Goal: Transaction & Acquisition: Purchase product/service

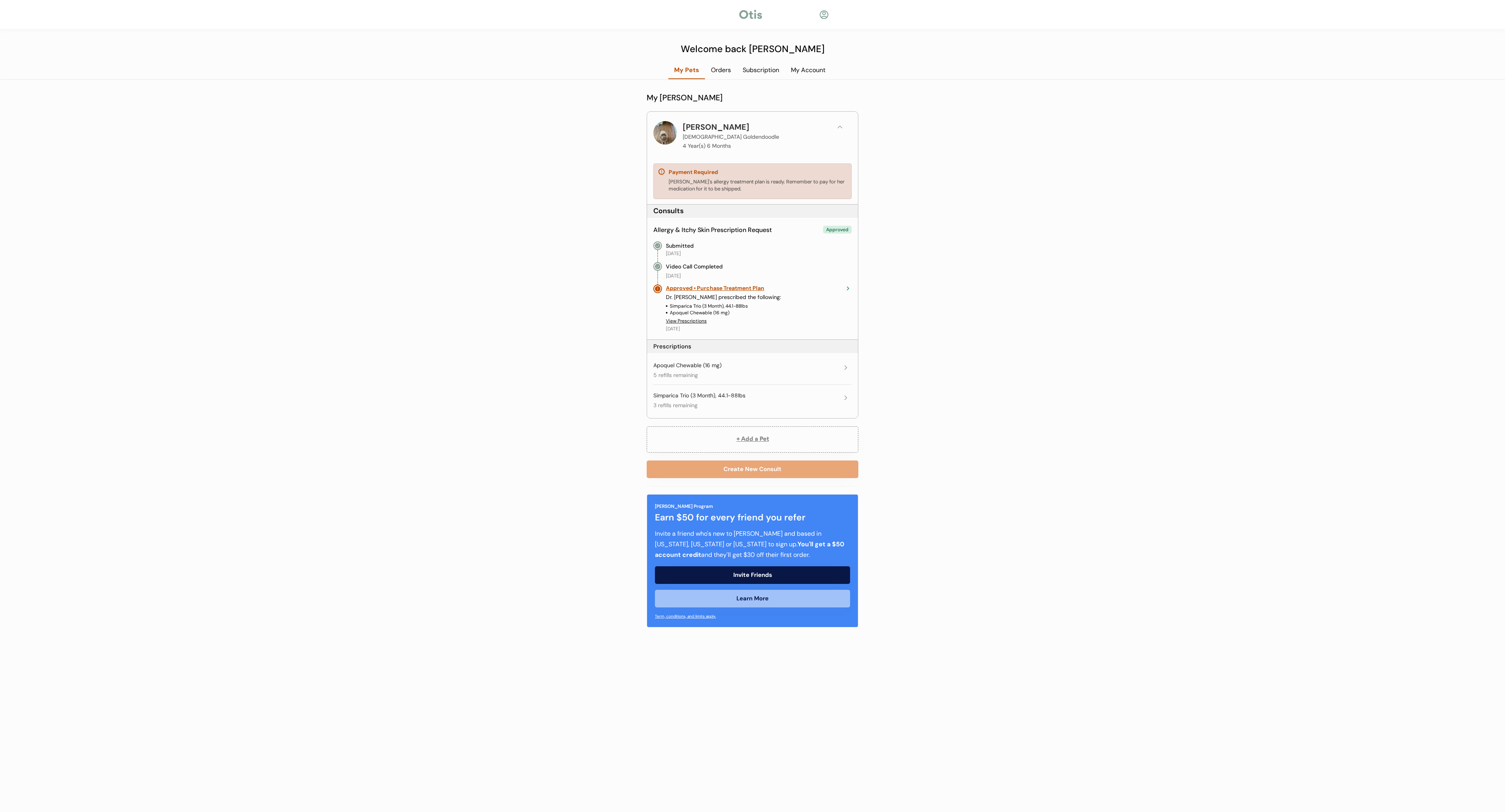
click at [721, 64] on div "Back Welcome back Brandon My Pets Orders Subscription My Account My Otis Househ…" at bounding box center [752, 406] width 1505 height 812
click at [720, 70] on div "Orders" at bounding box center [721, 70] width 32 height 9
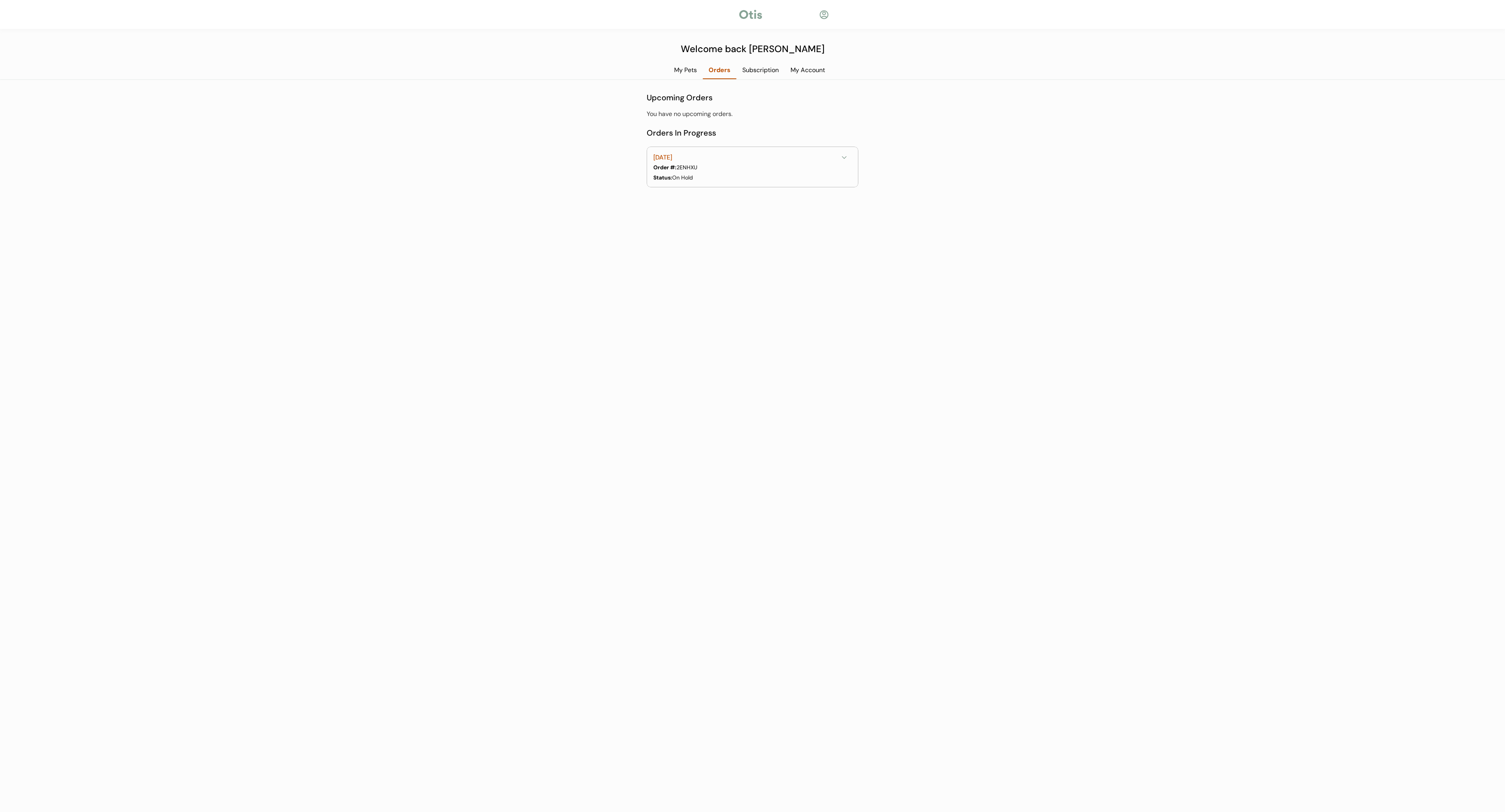
click at [720, 165] on div "Order #: 2ENHXU" at bounding box center [751, 168] width 197 height 8
click at [675, 64] on div "Back Welcome back Brandon My Pets Orders Subscription My Account My Otis Househ…" at bounding box center [752, 406] width 1505 height 812
click at [681, 69] on div "My Pets" at bounding box center [685, 70] width 34 height 9
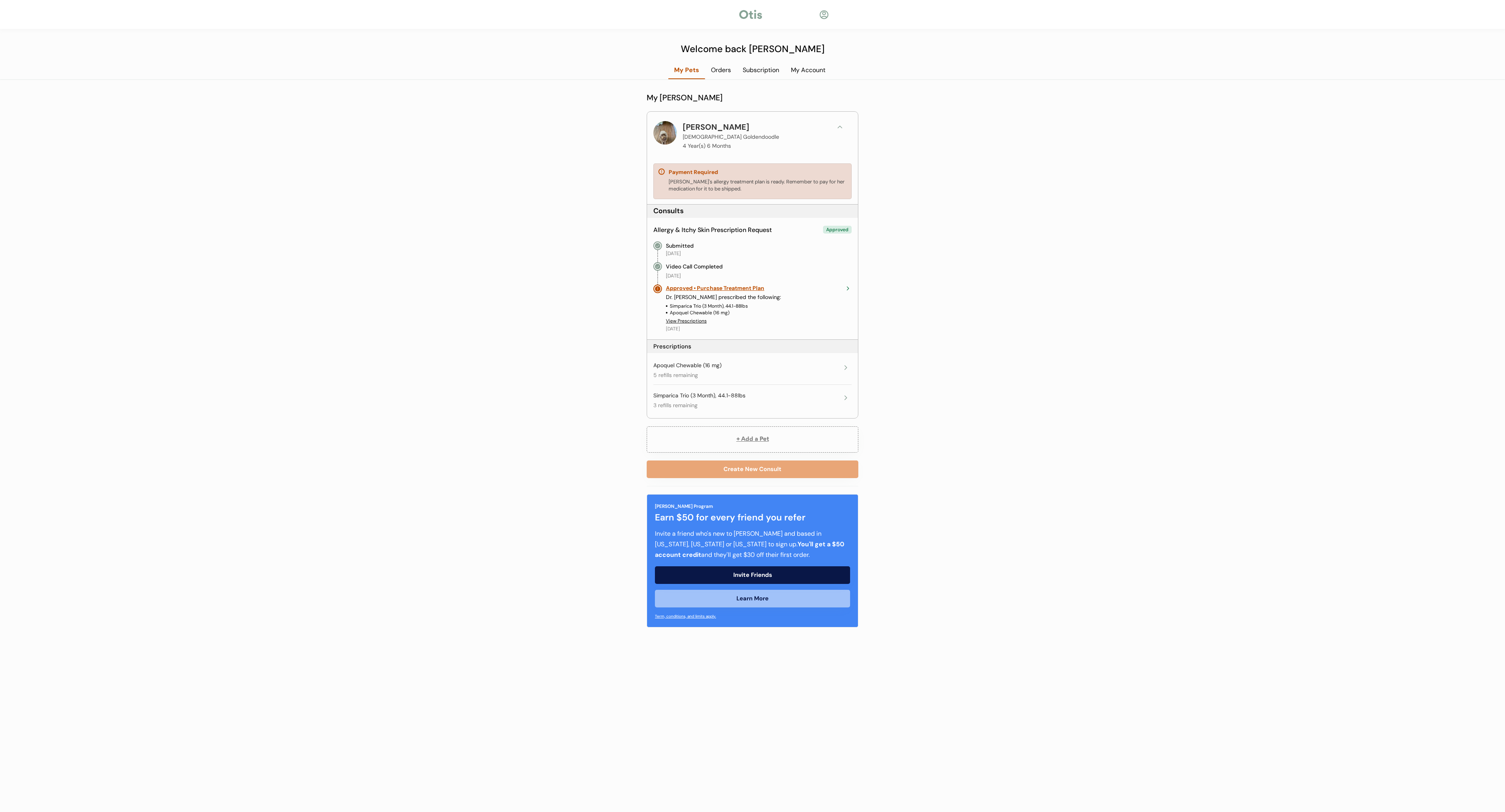
click at [827, 398] on div "Simparica Trio (3 Month), 44.1-88lbs 3 refills remaining Expires on October 2, …" at bounding box center [746, 401] width 186 height 18
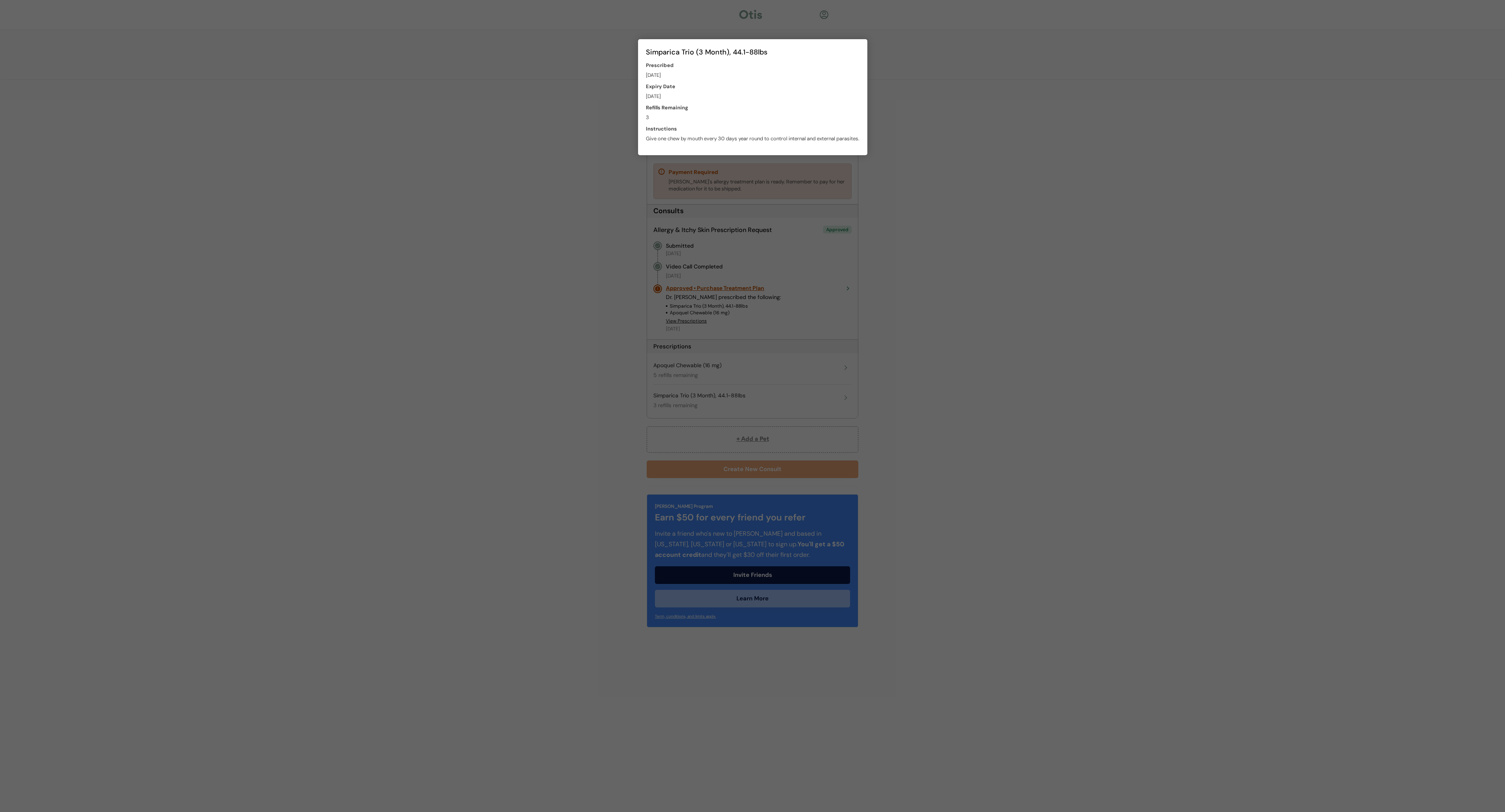
click at [873, 82] on div at bounding box center [752, 406] width 1505 height 812
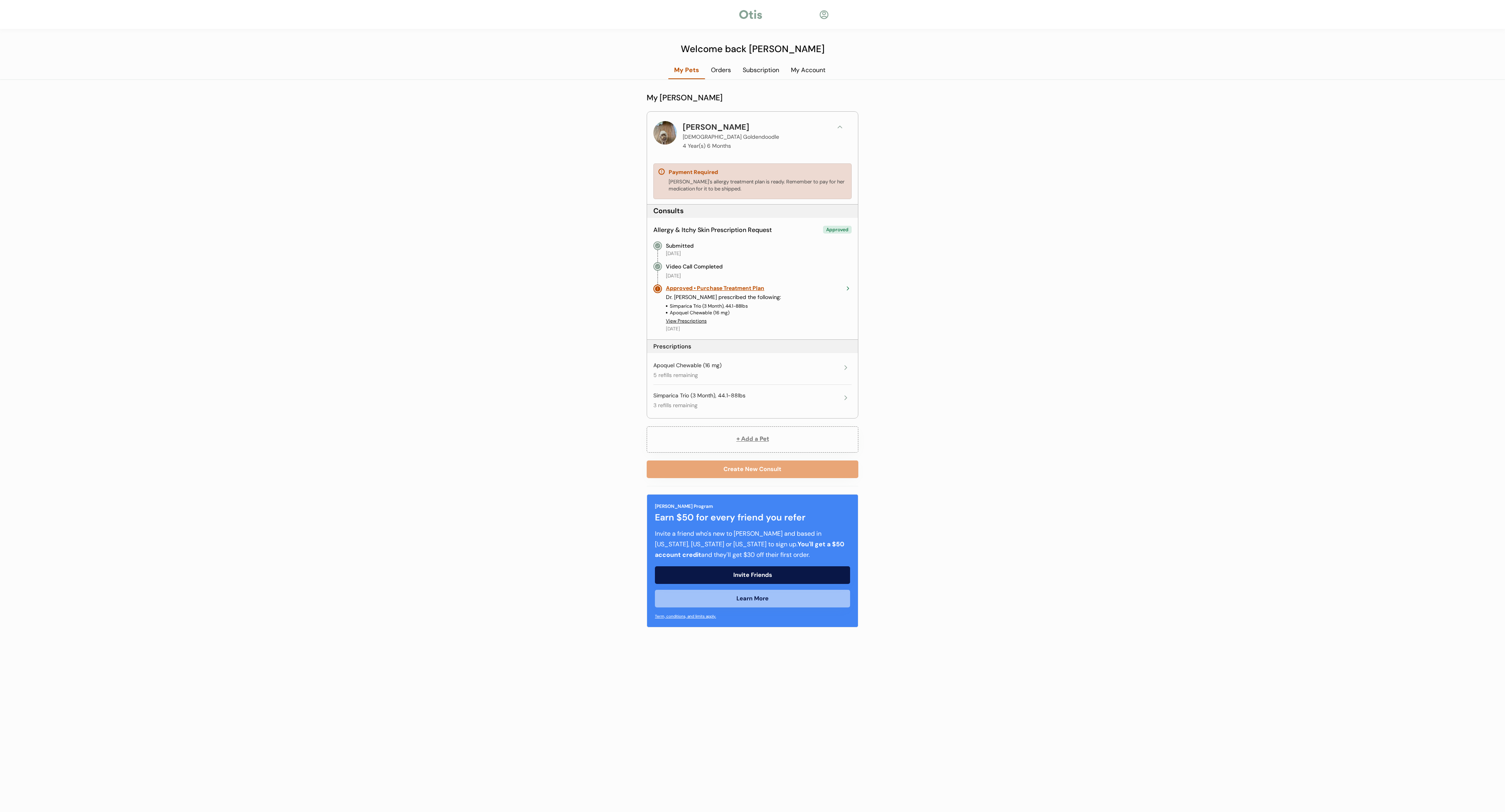
click at [707, 171] on div "Payment Required" at bounding box center [693, 172] width 50 height 8
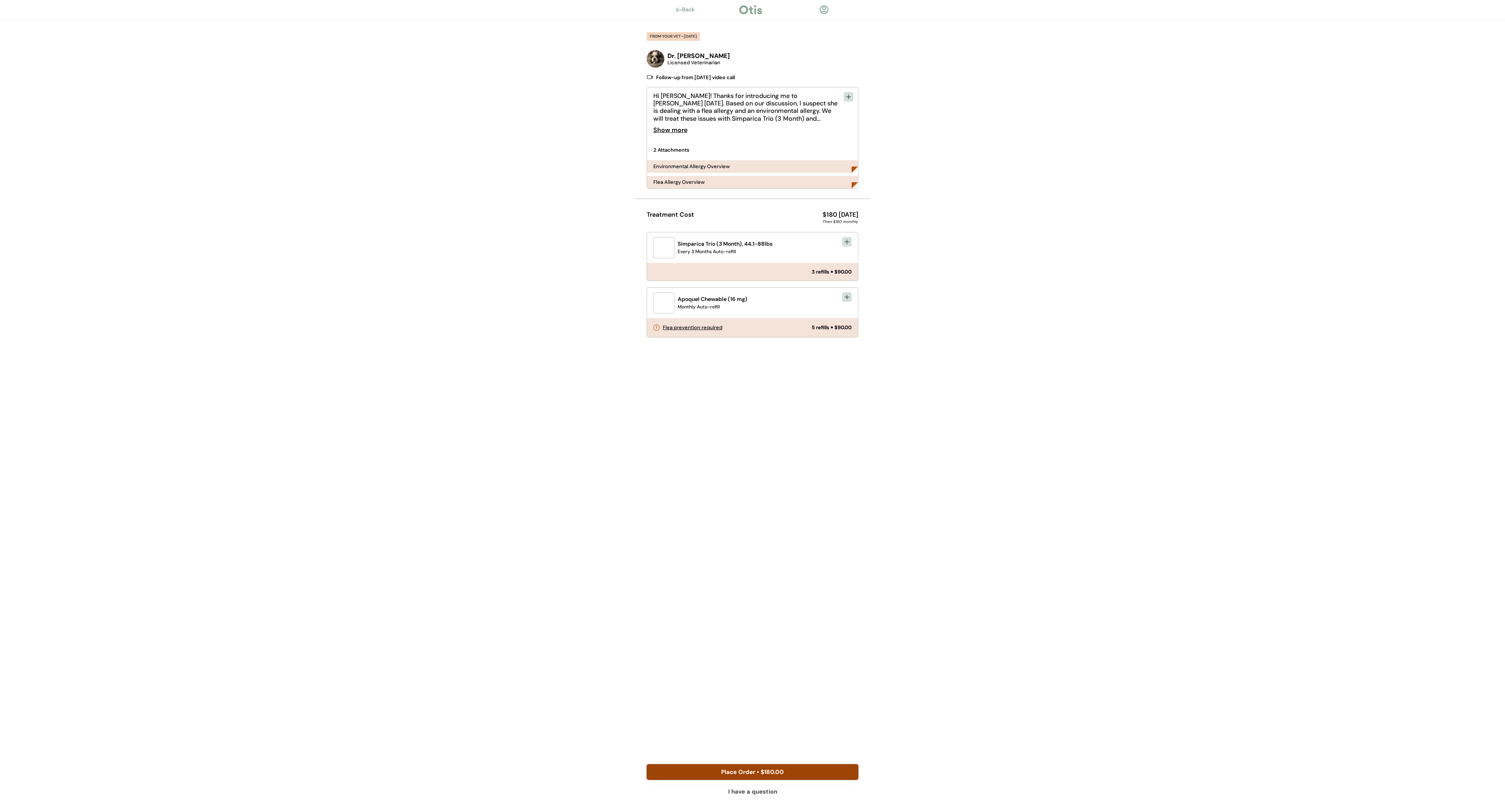
click at [809, 767] on button "Place Order • $180.00" at bounding box center [752, 772] width 211 height 16
click at [822, 769] on button "Place Order • $180.00" at bounding box center [752, 772] width 211 height 16
click at [846, 296] on icon at bounding box center [847, 297] width 6 height 6
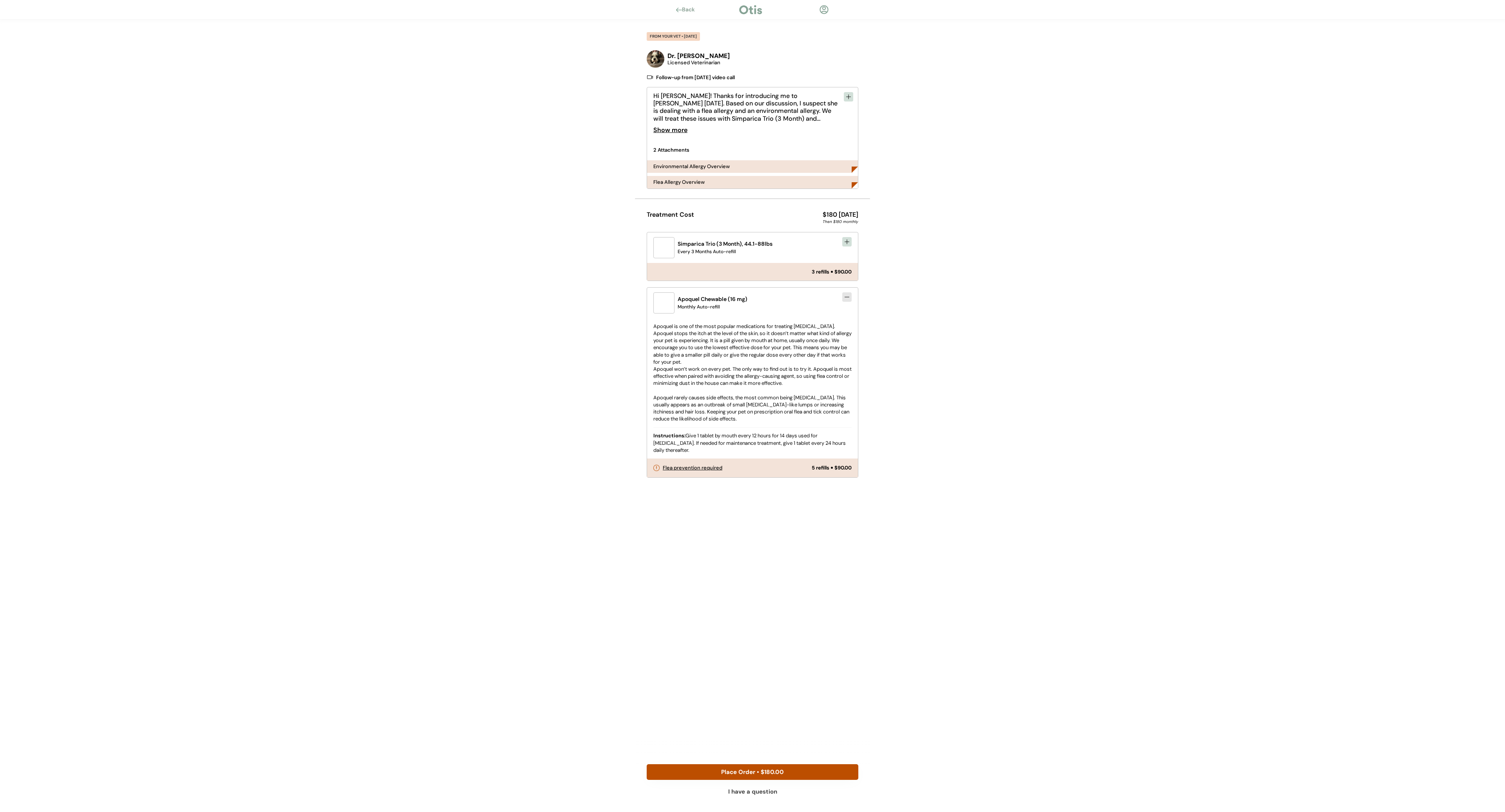
click at [655, 467] on div at bounding box center [656, 468] width 6 height 6
click at [846, 243] on icon at bounding box center [847, 242] width 6 height 6
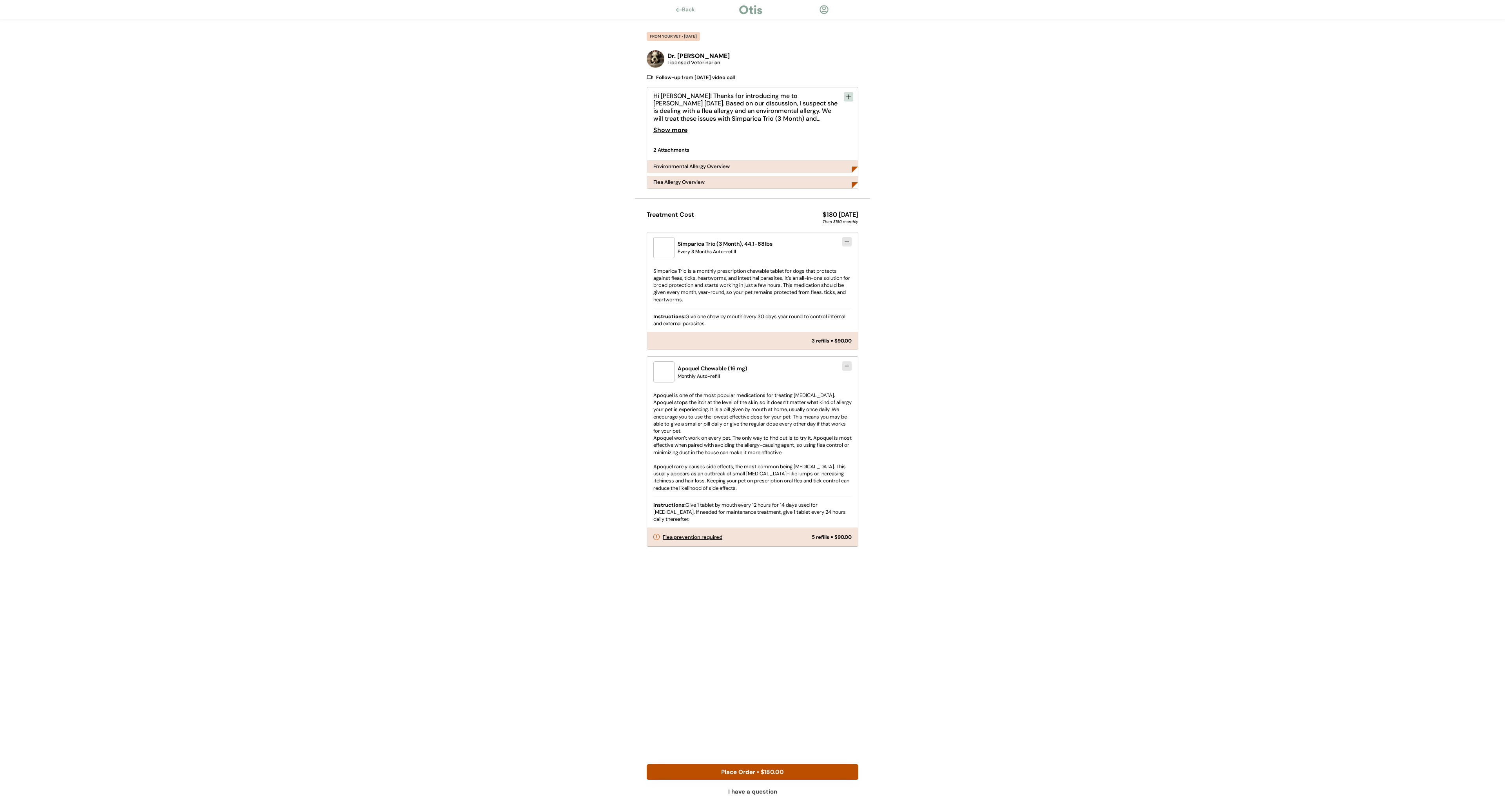
click at [658, 535] on div at bounding box center [656, 537] width 6 height 6
click at [775, 771] on button "Place Order • $180.00" at bounding box center [752, 772] width 211 height 16
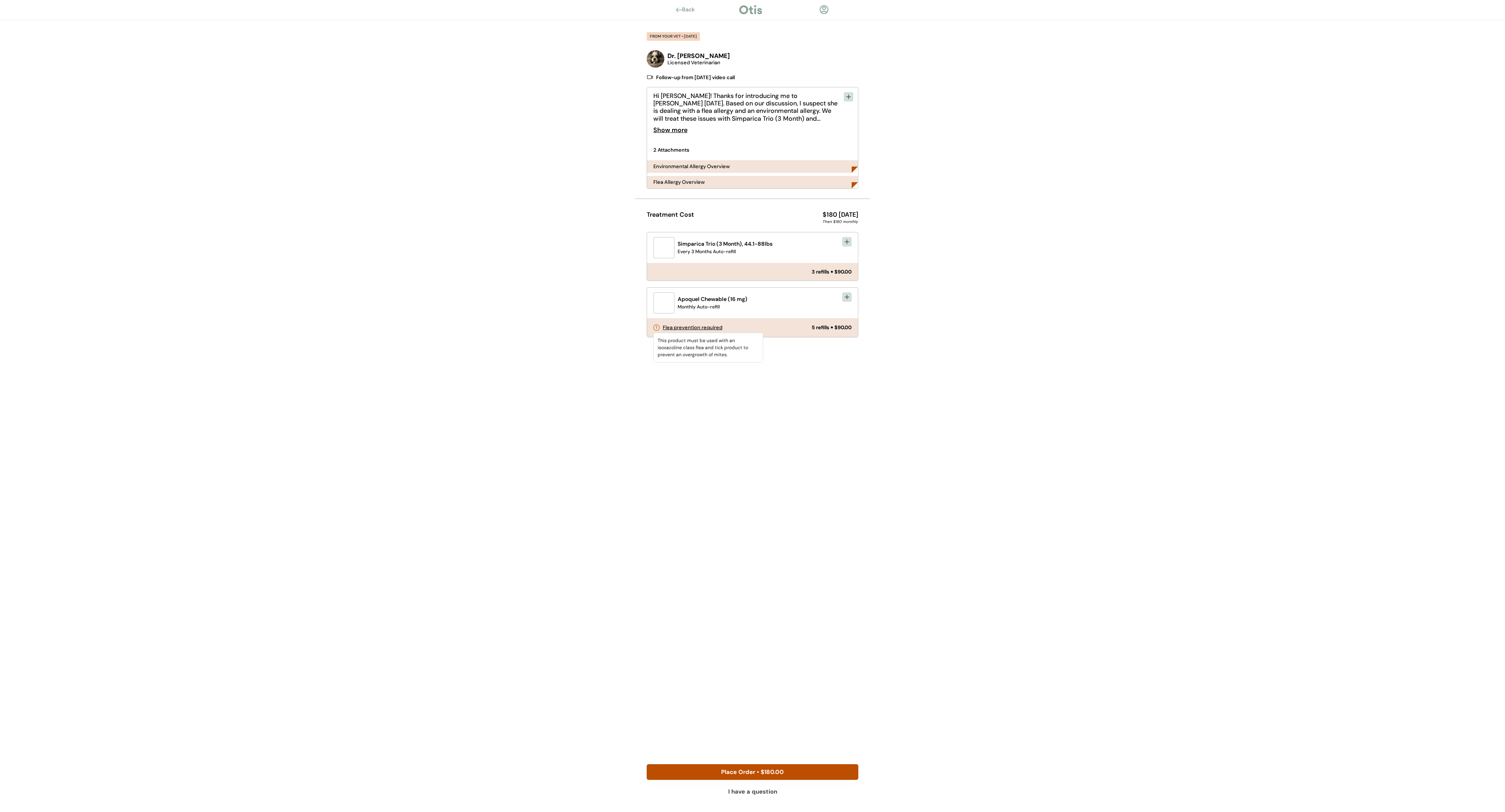
click at [653, 329] on div at bounding box center [656, 327] width 6 height 6
click at [847, 244] on icon at bounding box center [847, 242] width 6 height 6
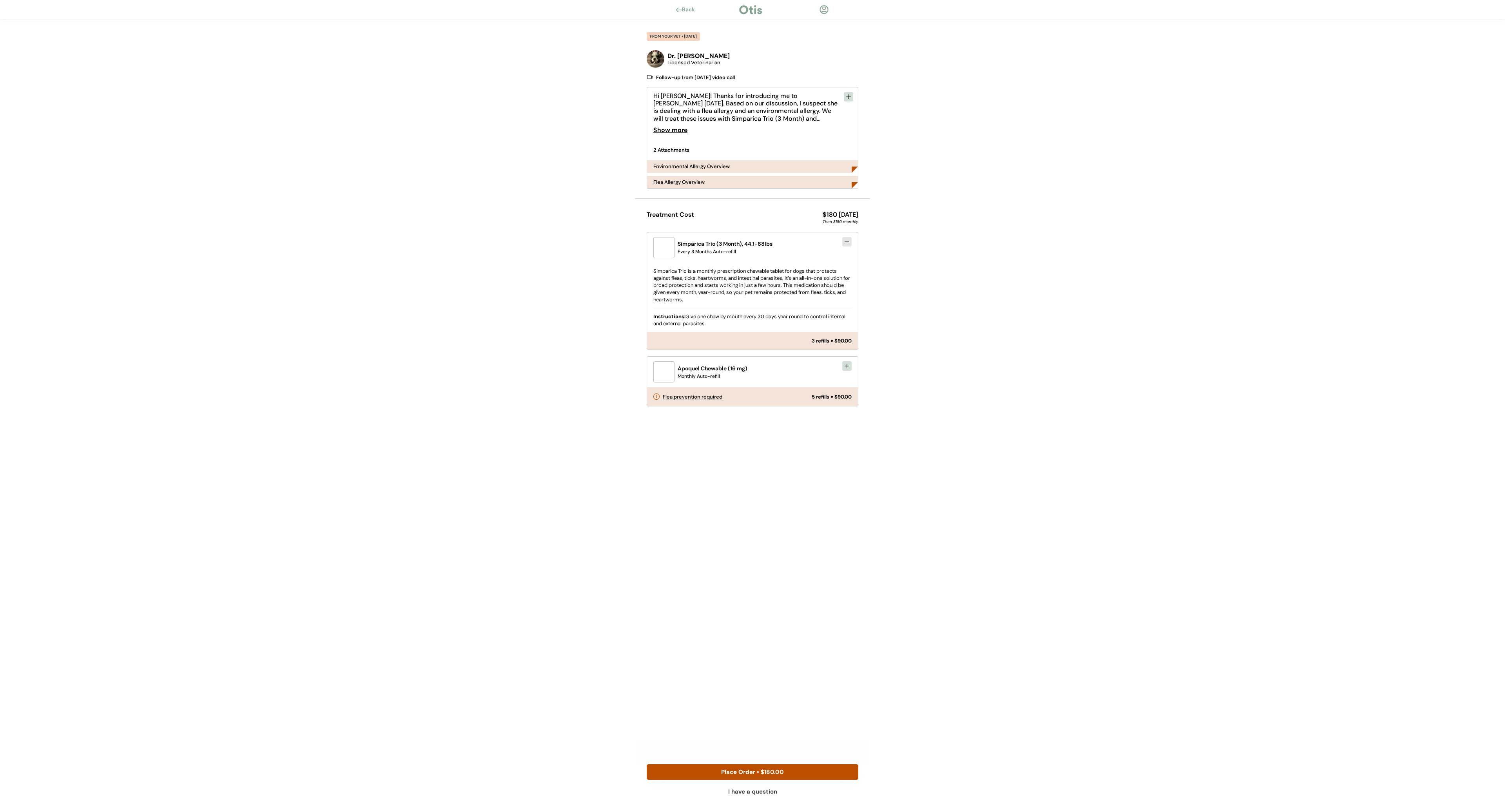
click at [845, 370] on button at bounding box center [847, 366] width 9 height 9
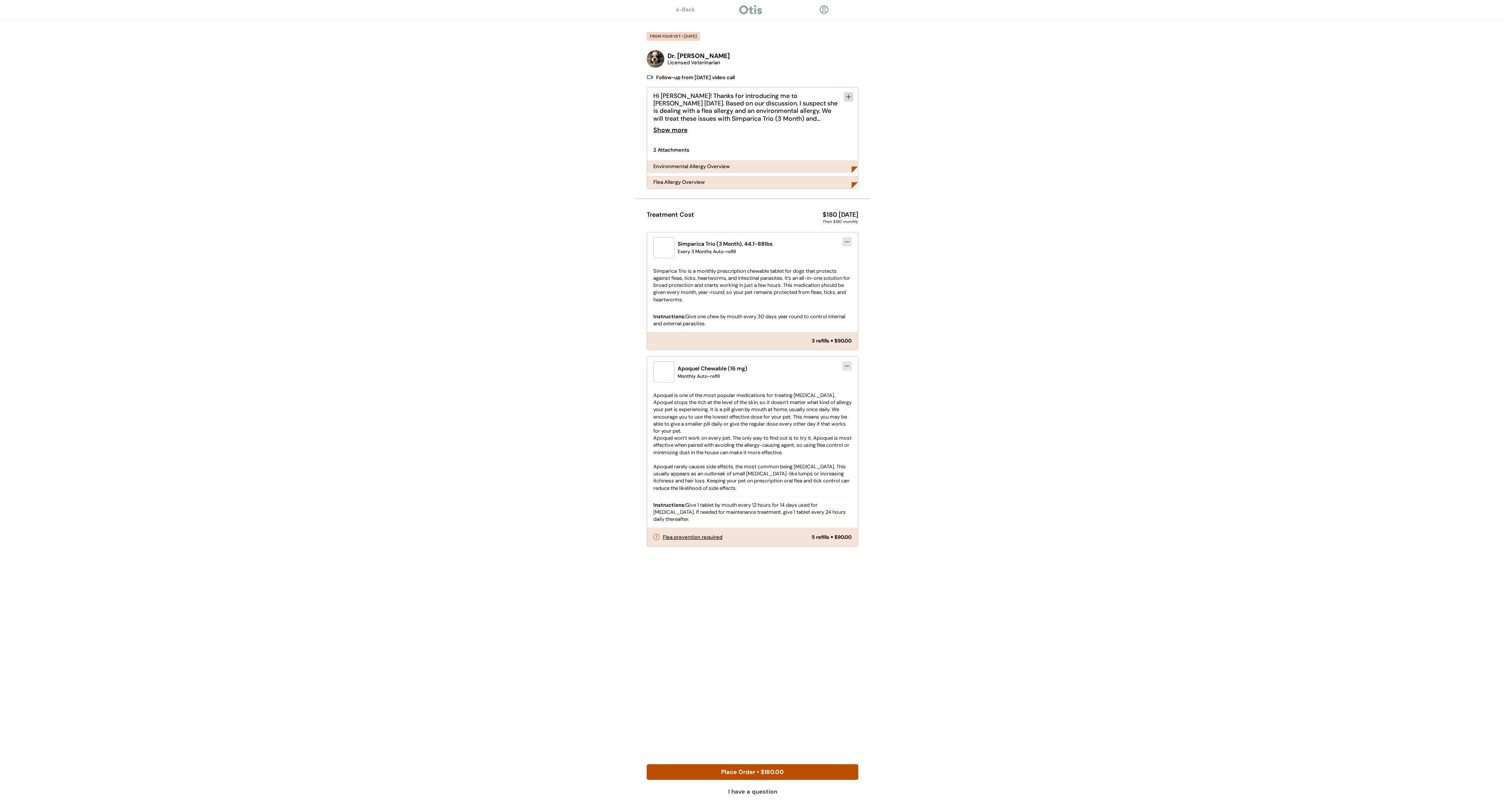
click at [664, 537] on div "Flea prevention required" at bounding box center [692, 537] width 60 height 5
click at [847, 97] on icon at bounding box center [848, 96] width 6 height 6
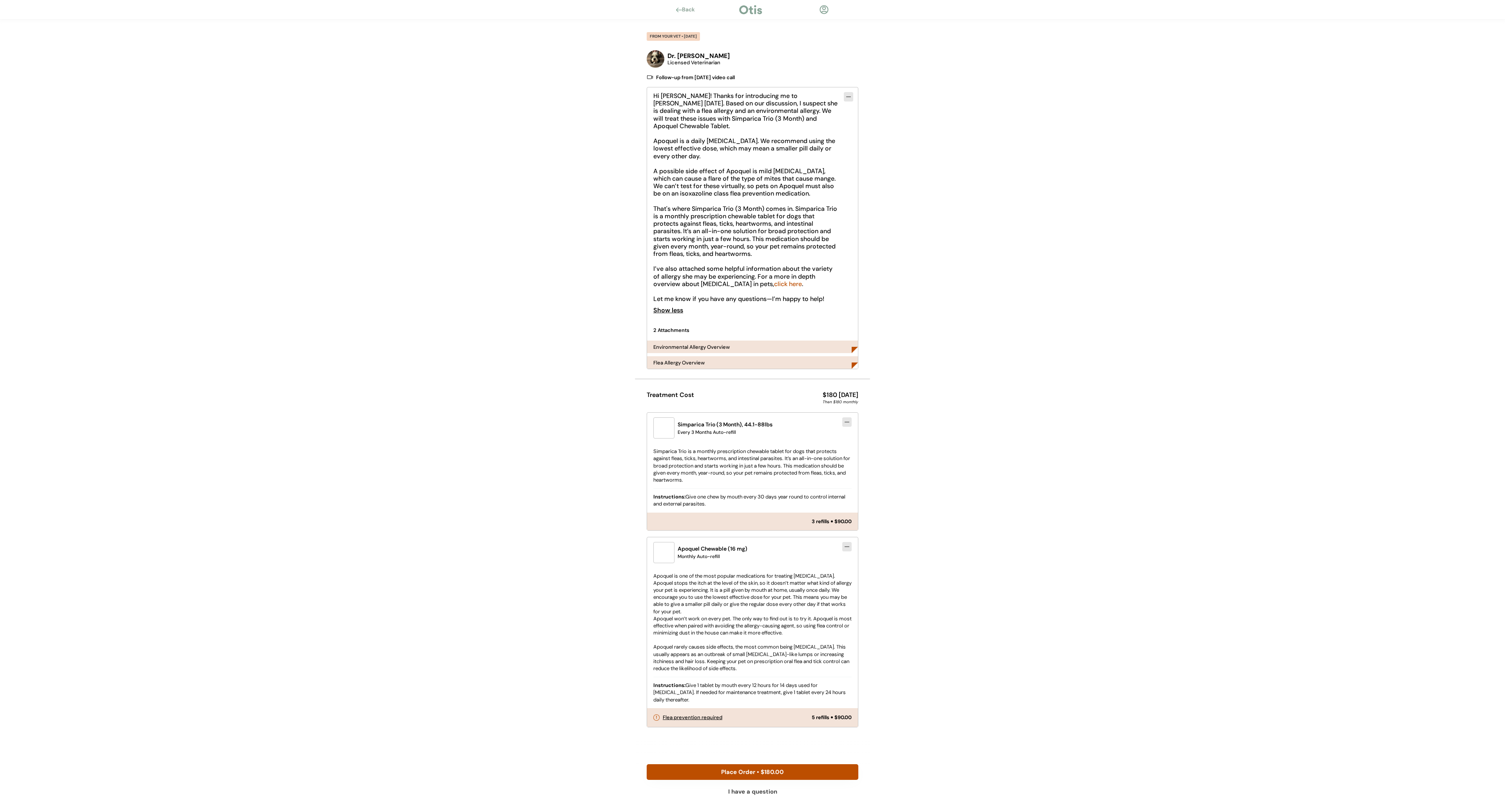
scroll to position [14, 0]
